Goal: Task Accomplishment & Management: Complete application form

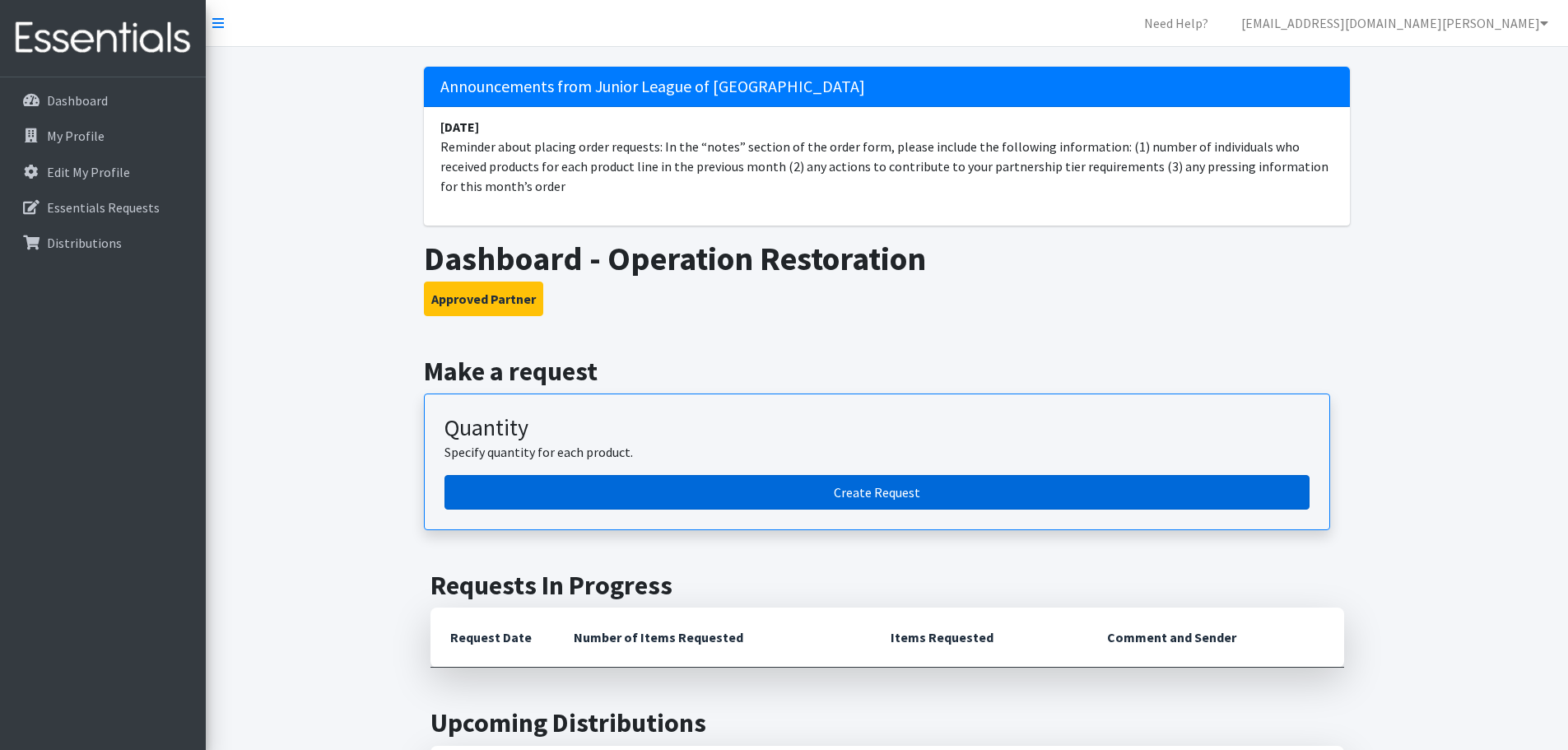
click at [762, 485] on link "Create Request" at bounding box center [877, 492] width 865 height 35
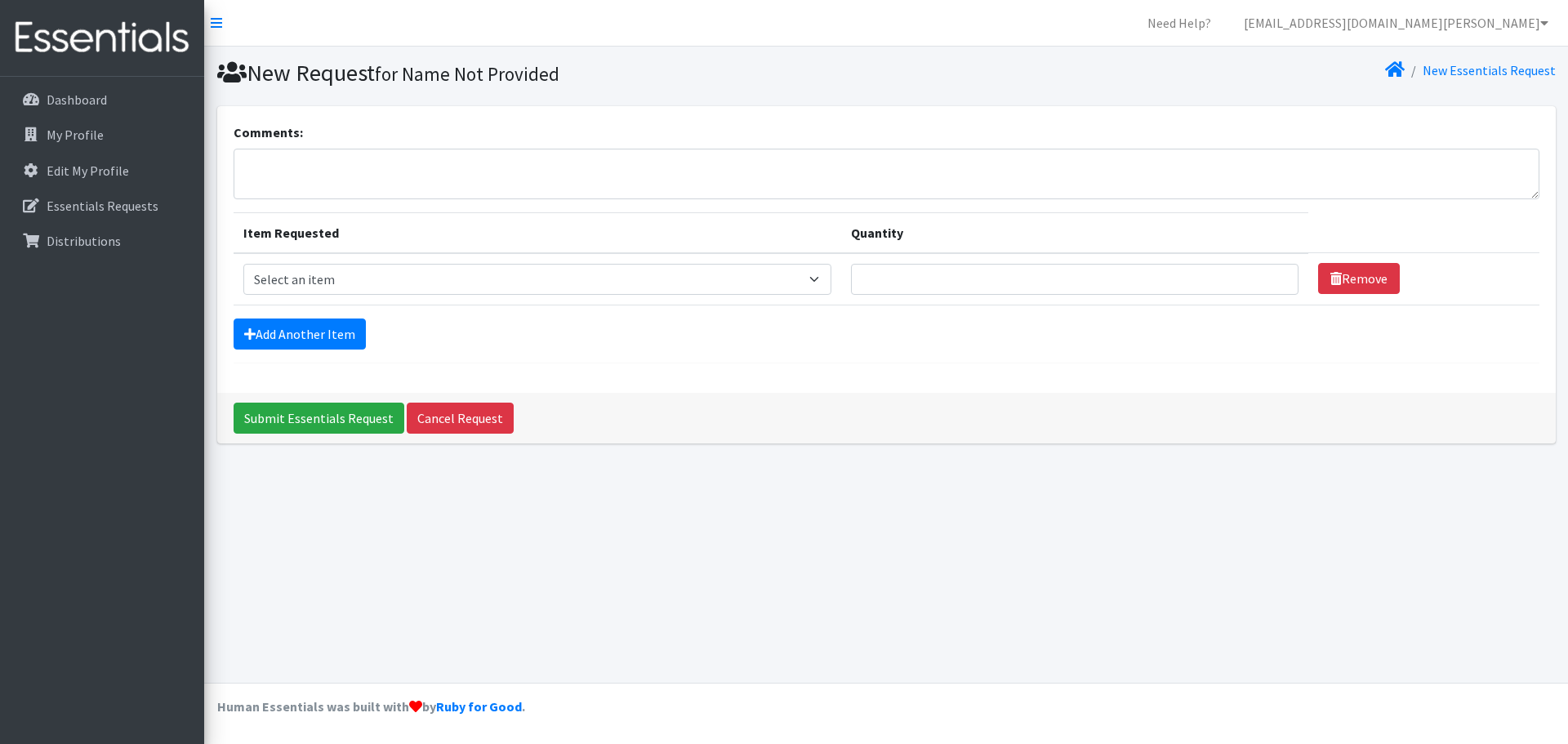
click at [627, 587] on div "New Request for Name Not Provided New Essentials Request Comments: Item Request…" at bounding box center [885, 364] width 1363 height 637
click at [393, 150] on textarea "Comments:" at bounding box center [886, 174] width 1306 height 51
click at [99, 91] on link "Dashboard" at bounding box center [102, 100] width 191 height 33
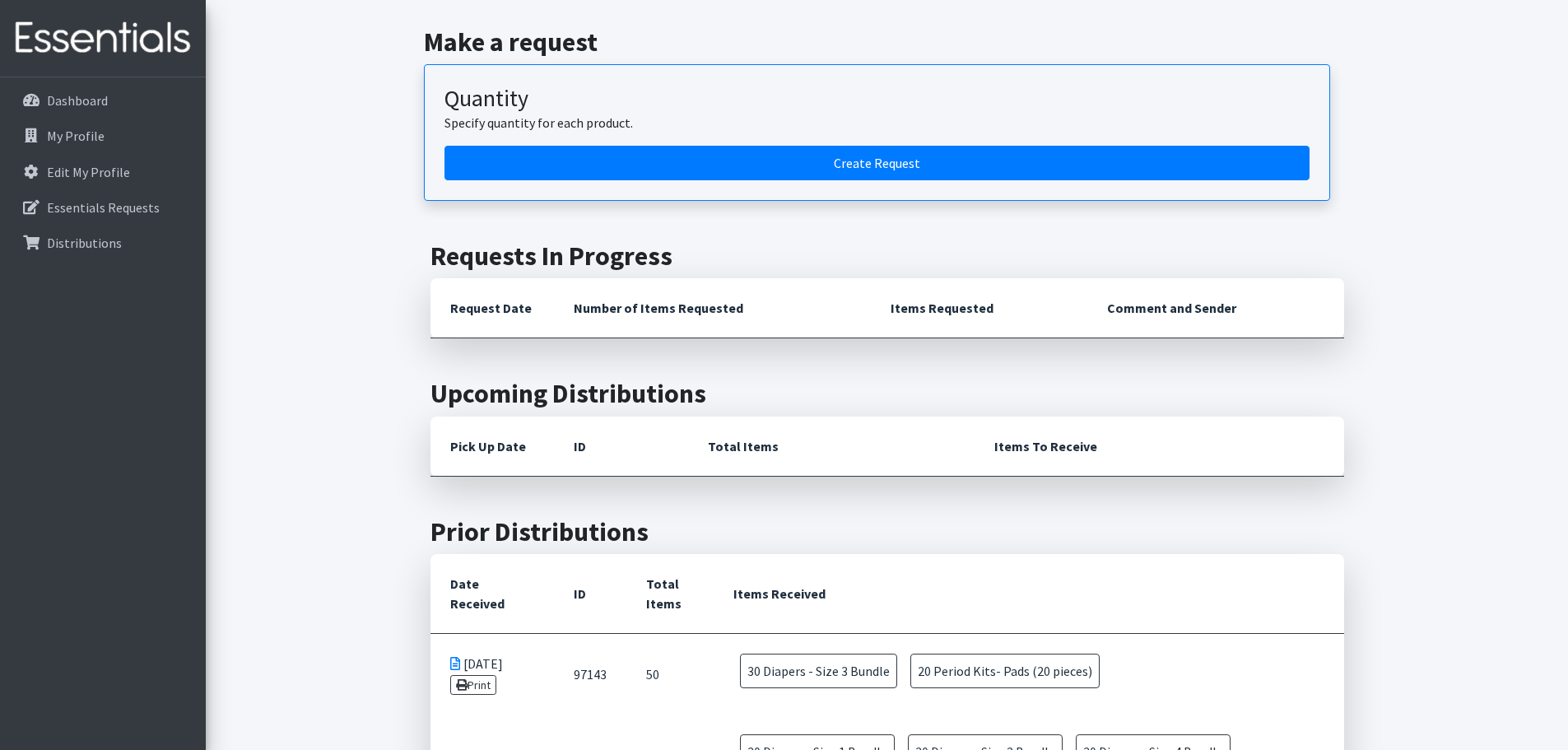
scroll to position [659, 0]
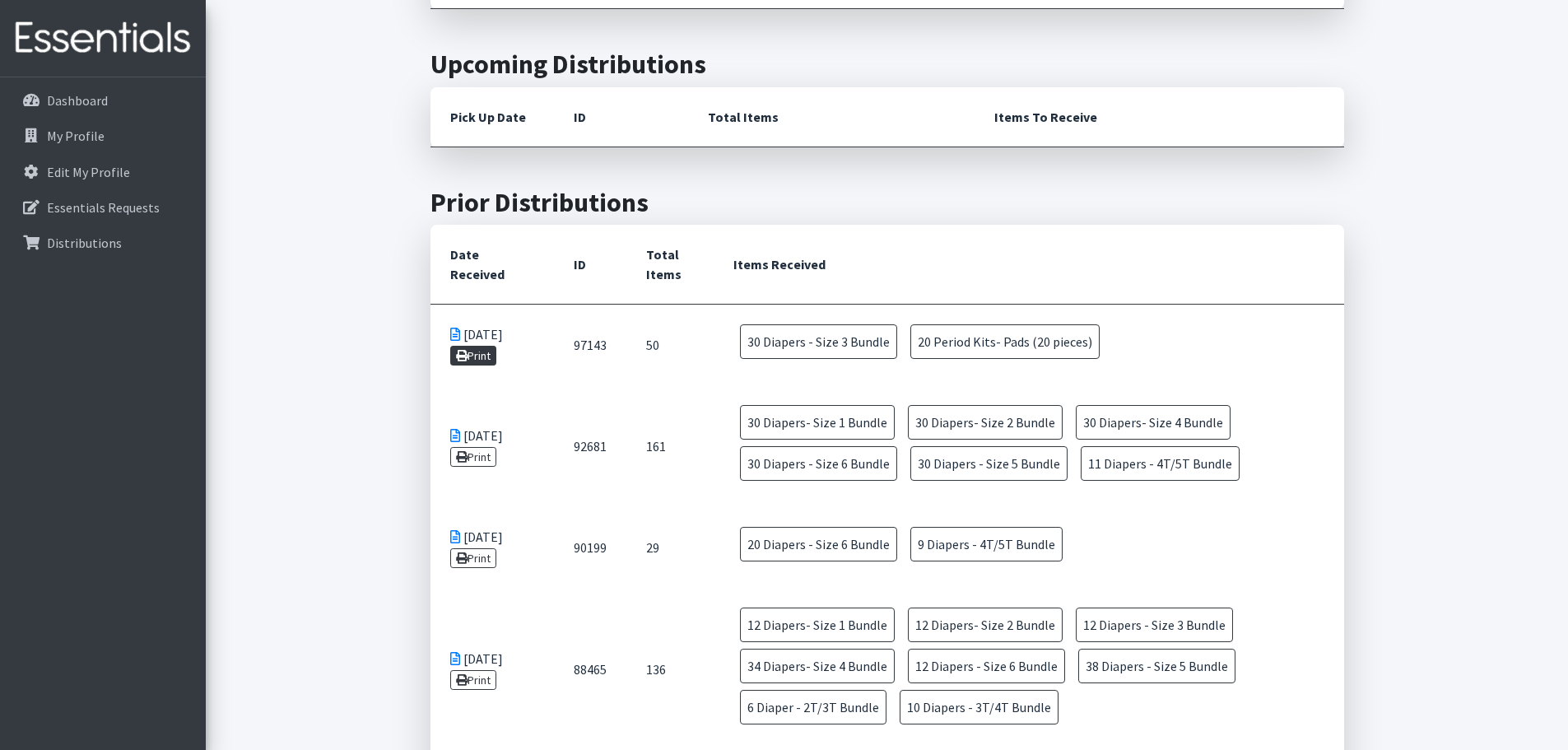
click at [452, 353] on link "Print" at bounding box center [473, 355] width 47 height 20
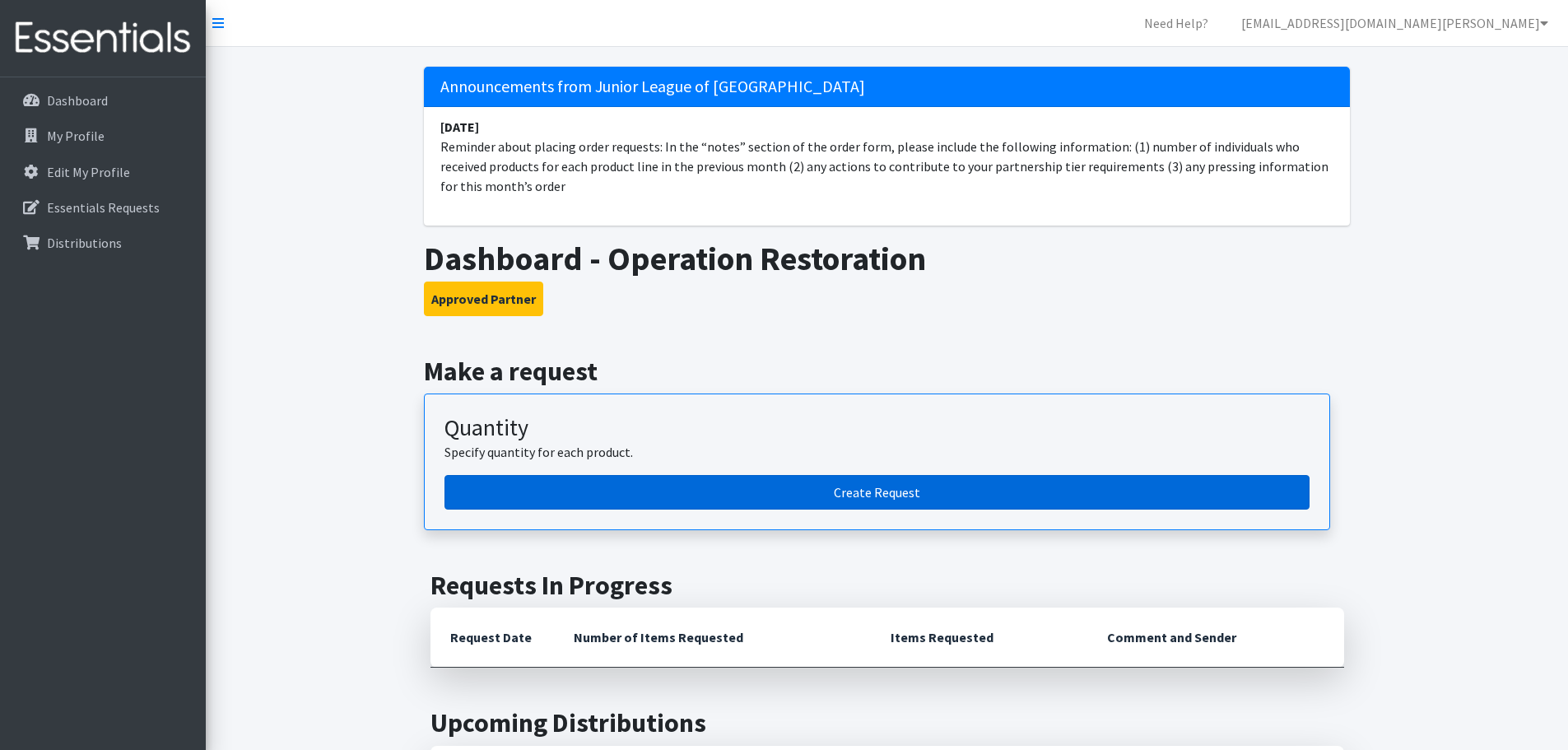
click at [733, 500] on link "Create Request" at bounding box center [877, 492] width 865 height 35
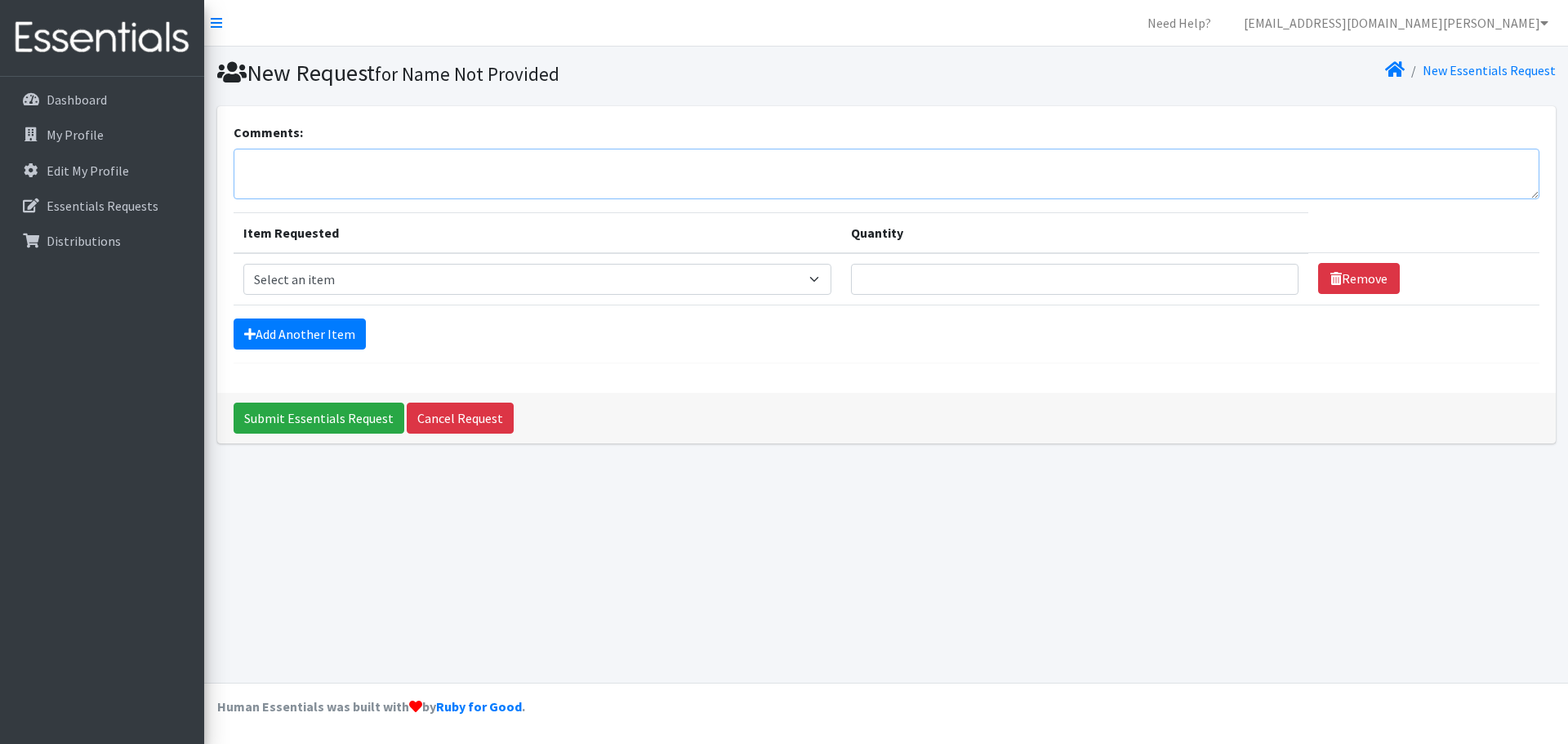
click at [261, 158] on textarea "Comments:" at bounding box center [886, 174] width 1306 height 51
paste textarea "Plan to serve 50 individual with diapers, Plan to serve 20 individuals with per…"
click at [744, 160] on textarea "1.Plan to serve 50 individual with diapers, Plan to serve 20 individuals with p…" at bounding box center [886, 174] width 1306 height 51
type textarea "1.Plan to serve 50 individual with diapers, Plan to serve 20 individuals with p…"
click at [832, 278] on select "Select an item Diaper - 2T/3T Bundle Diapers - 3T/4T Bundle Diapers - 4T/5T Bun…" at bounding box center [538, 279] width 588 height 31
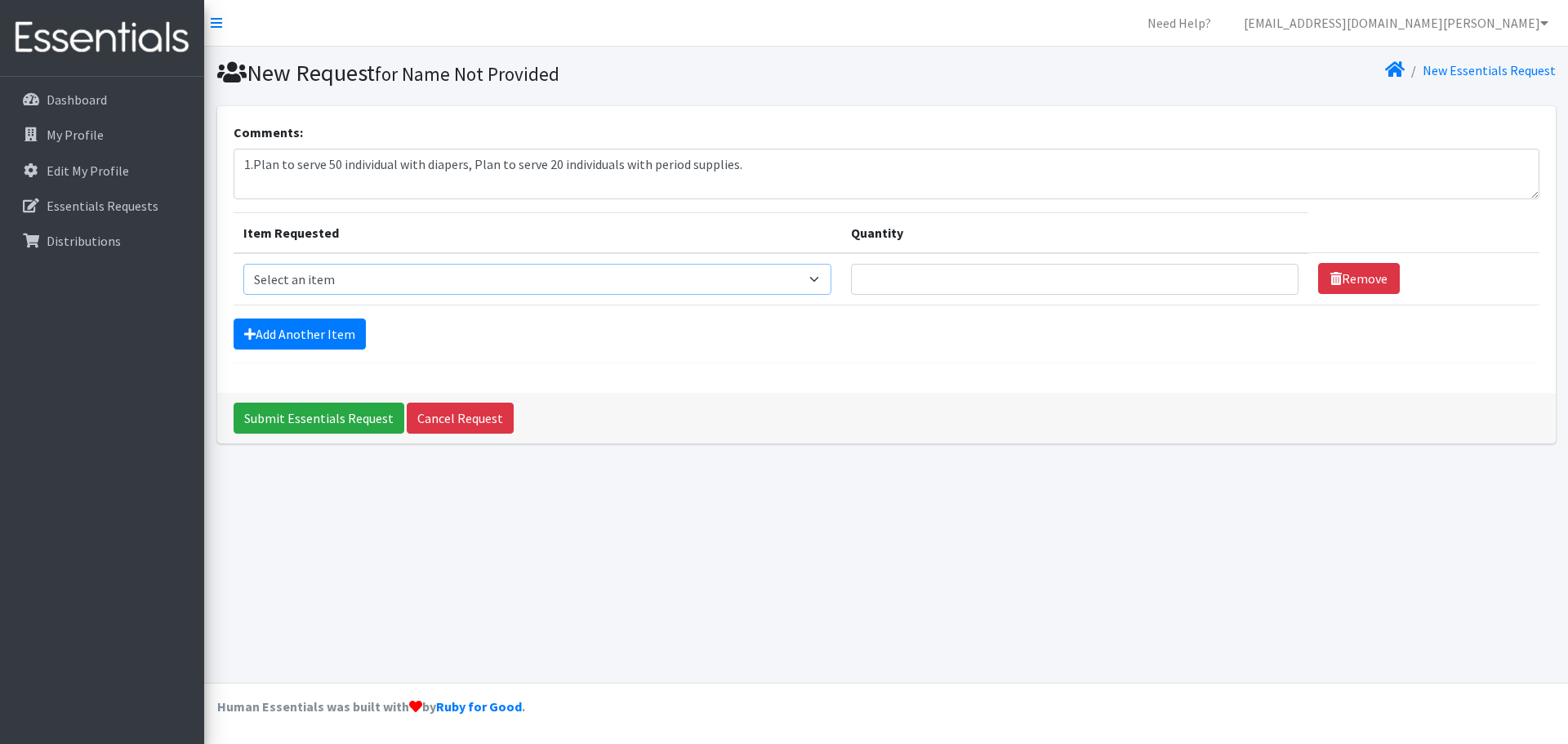
select select "14877"
click at [244, 264] on select "Select an item Diaper - 2T/3T Bundle Diapers - 3T/4T Bundle Diapers - 4T/5T Bun…" at bounding box center [538, 279] width 588 height 31
click at [921, 279] on input "Quantity" at bounding box center [1074, 279] width 448 height 31
click at [1270, 274] on input "1" at bounding box center [1074, 279] width 448 height 31
drag, startPoint x: 879, startPoint y: 286, endPoint x: 842, endPoint y: 286, distance: 37.0
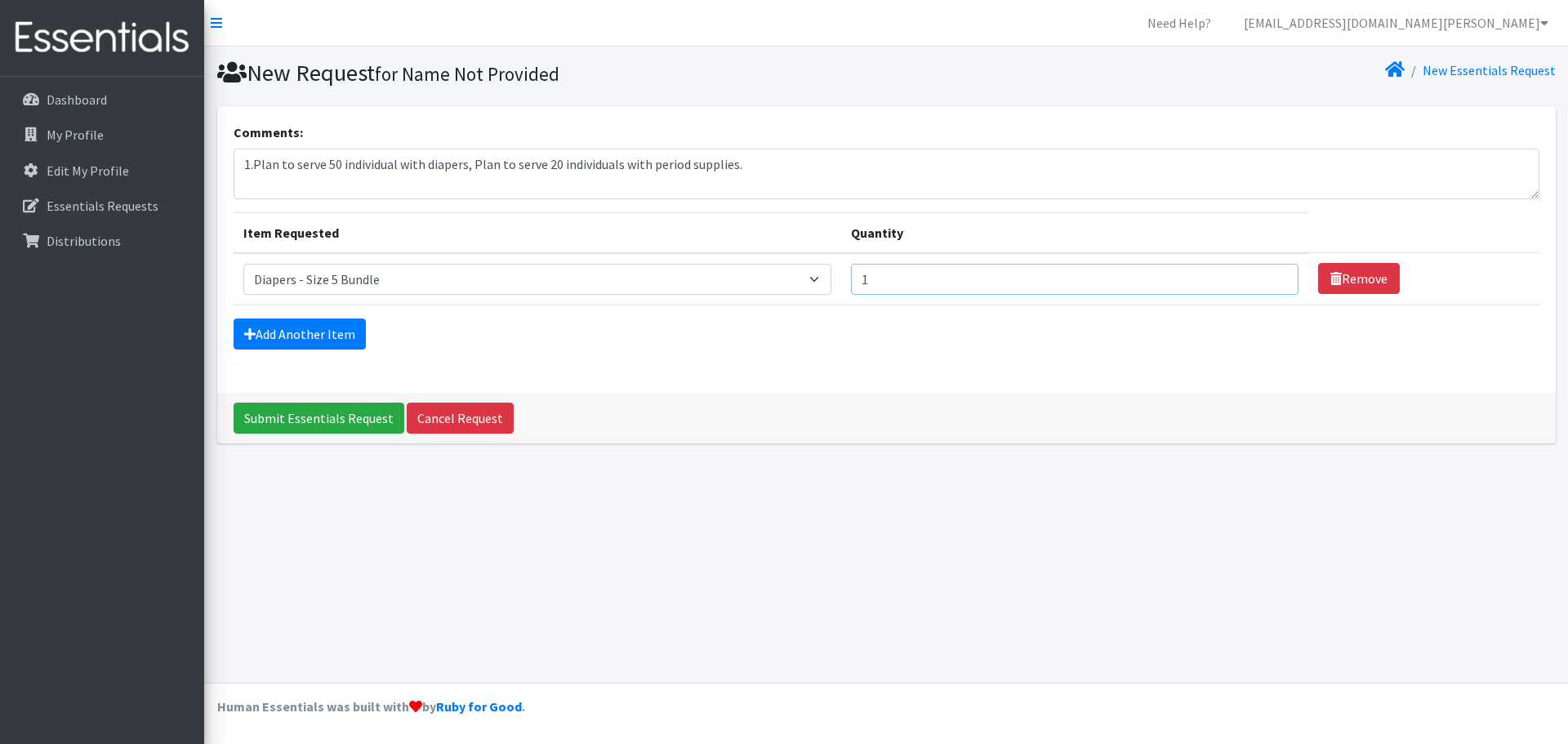
click at [842, 286] on tr "Item Requested Select an item Diaper - 2T/3T Bundle Diapers - 3T/4T Bundle Diap…" at bounding box center [886, 279] width 1306 height 52
type input "30"
click at [298, 330] on link "Add Another Item" at bounding box center [299, 334] width 132 height 31
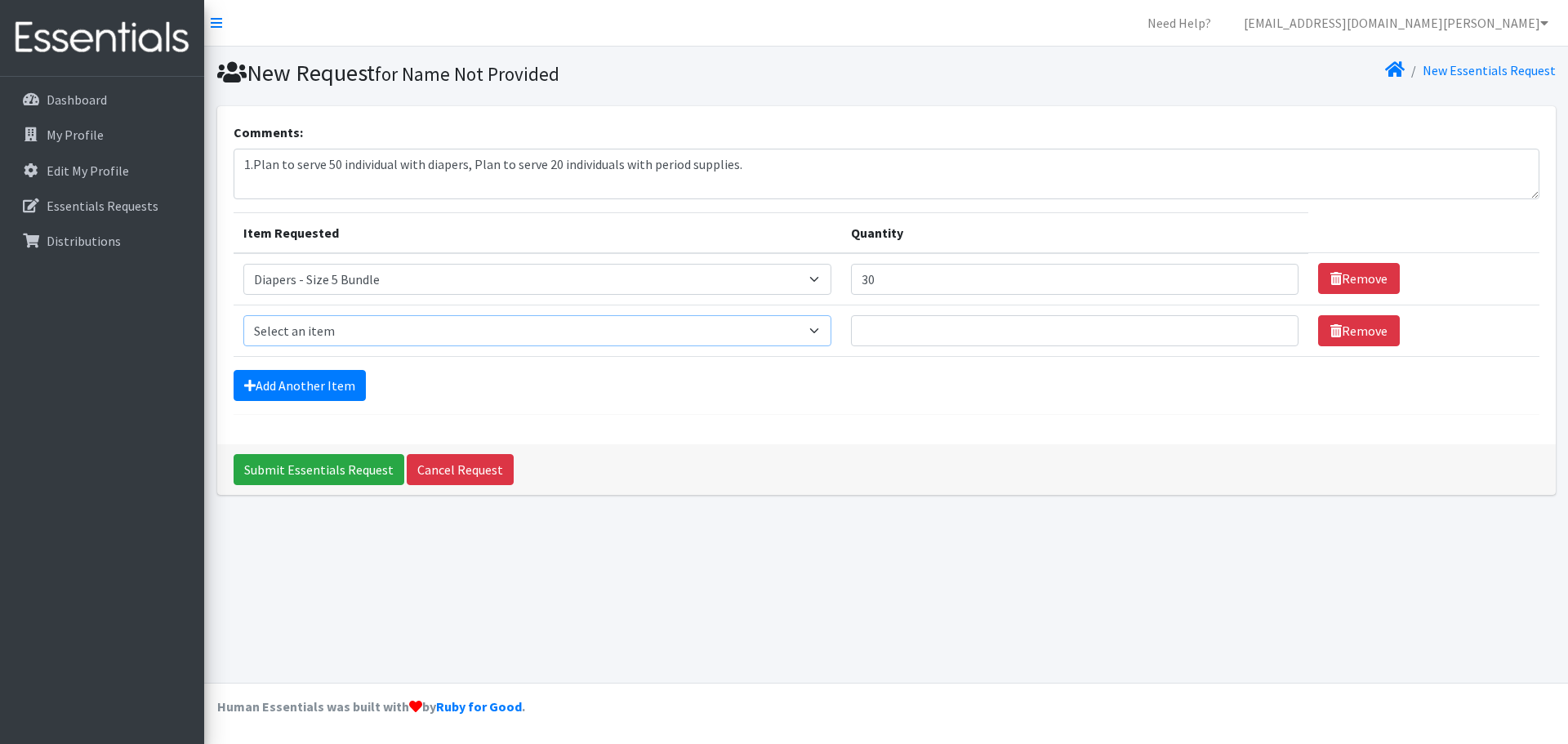
click at [832, 330] on select "Select an item Diaper - 2T/3T Bundle Diapers - 3T/4T Bundle Diapers - 4T/5T Bun…" at bounding box center [538, 331] width 588 height 31
select select "14889"
click at [244, 315] on select "Select an item Diaper - 2T/3T Bundle Diapers - 3T/4T Bundle Diapers - 4T/5T Bun…" at bounding box center [538, 331] width 588 height 31
click at [948, 332] on input "Quantity" at bounding box center [1074, 331] width 448 height 31
type input "20"
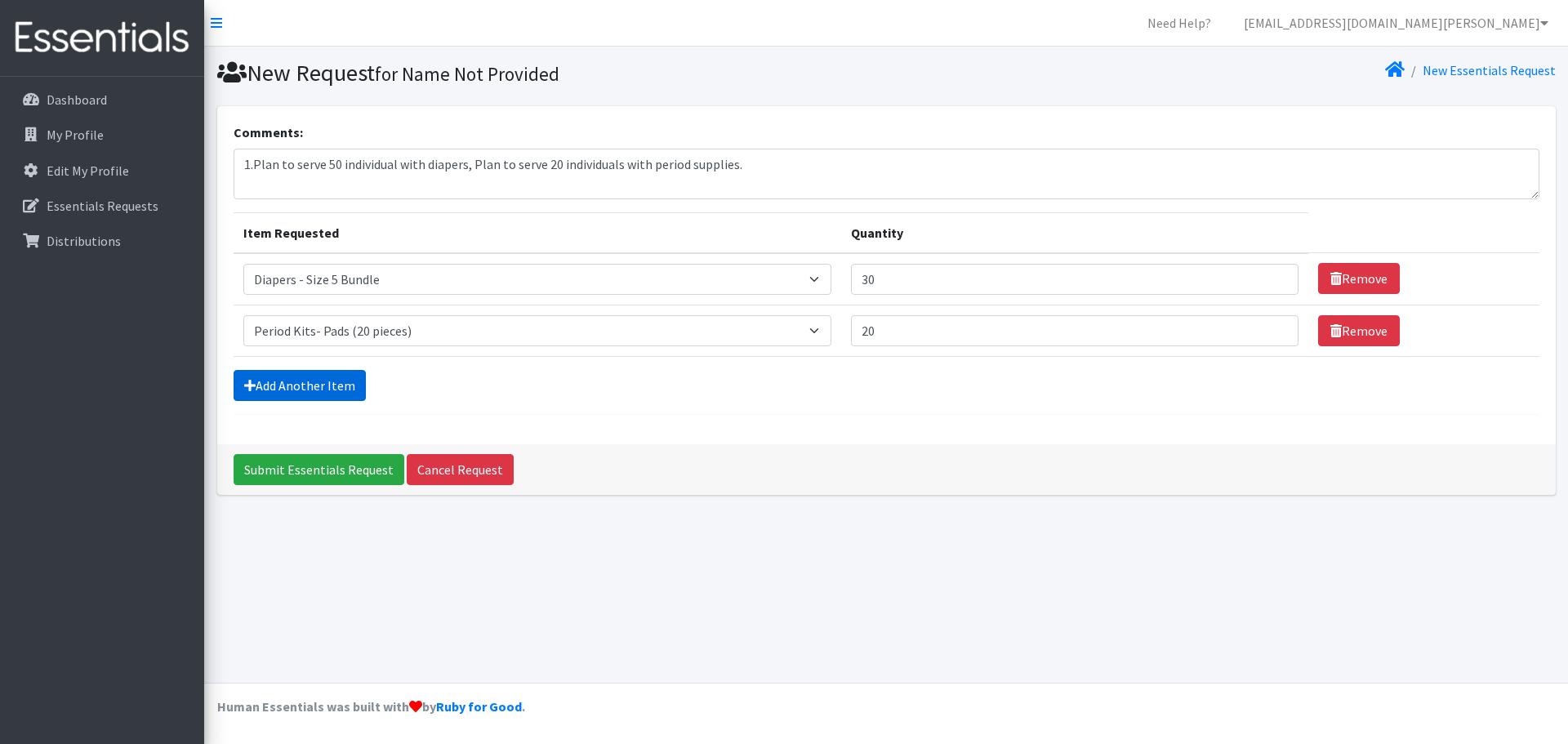
click at [270, 383] on link "Add Another Item" at bounding box center [299, 385] width 132 height 31
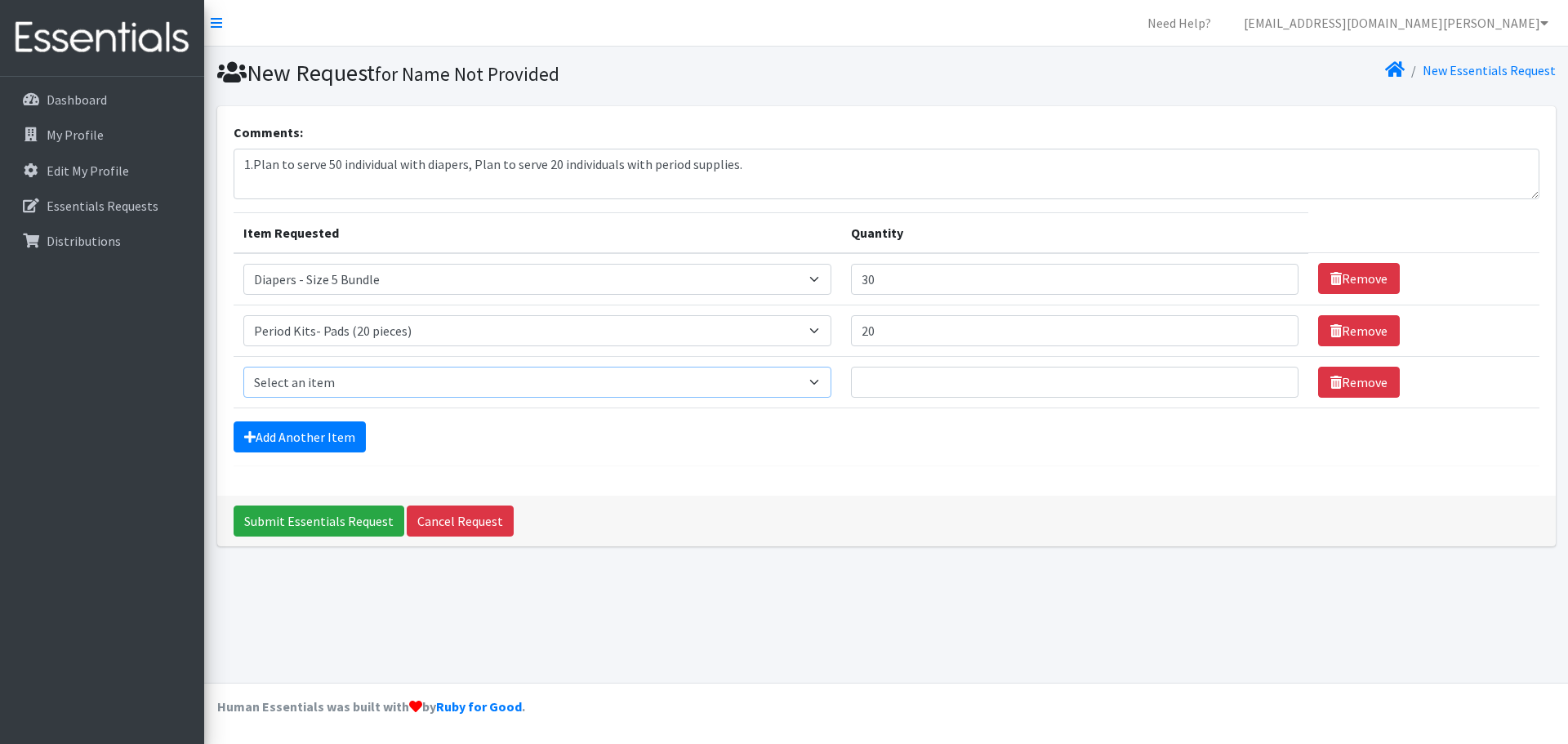
click at [832, 386] on select "Select an item Diaper - 2T/3T Bundle Diapers - 3T/4T Bundle Diapers - 4T/5T Bun…" at bounding box center [538, 382] width 588 height 31
click at [830, 382] on select "Select an item Diaper - 2T/3T Bundle Diapers - 3T/4T Bundle Diapers - 4T/5T Bun…" at bounding box center [538, 382] width 588 height 31
click at [828, 377] on select "Select an item Diaper - 2T/3T Bundle Diapers - 3T/4T Bundle Diapers - 4T/5T Bun…" at bounding box center [538, 382] width 588 height 31
select select "14874"
click at [244, 367] on select "Select an item Diaper - 2T/3T Bundle Diapers - 3T/4T Bundle Diapers - 4T/5T Bun…" at bounding box center [538, 382] width 588 height 31
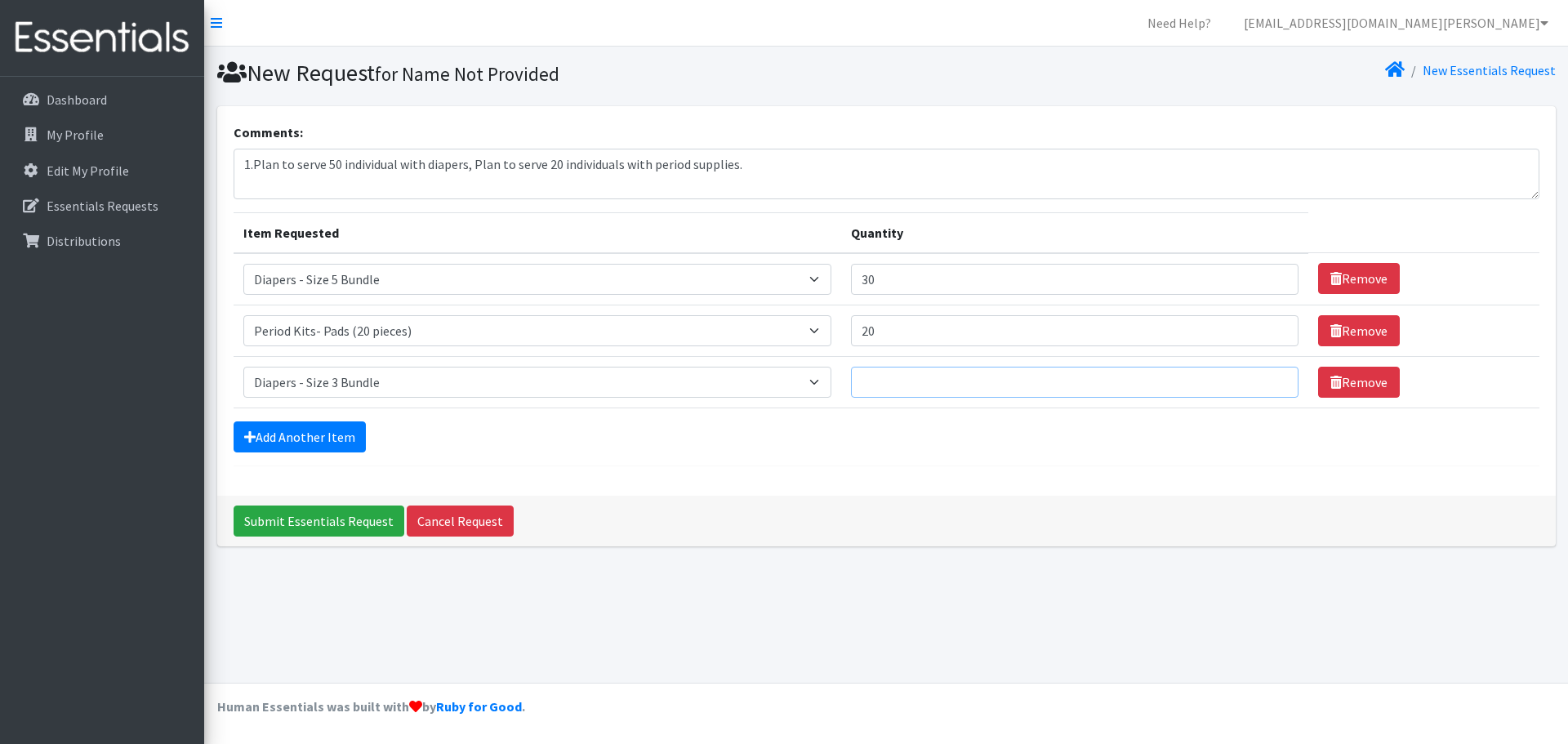
click at [906, 380] on input "Quantity" at bounding box center [1074, 382] width 448 height 31
type input "3"
type input "20"
